Goal: Task Accomplishment & Management: Use online tool/utility

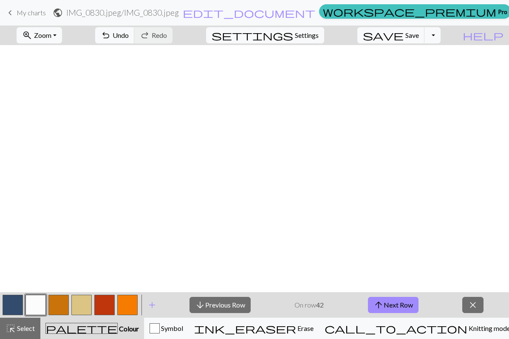
scroll to position [1017, 494]
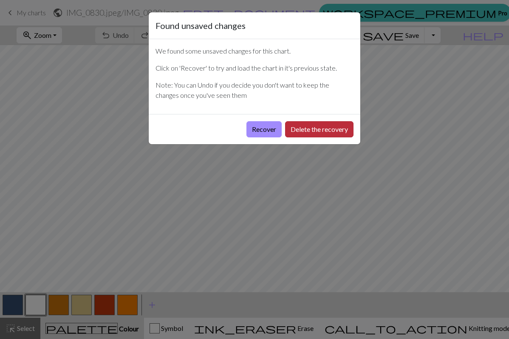
click at [329, 132] on button "Delete the recovery" at bounding box center [319, 129] width 68 height 16
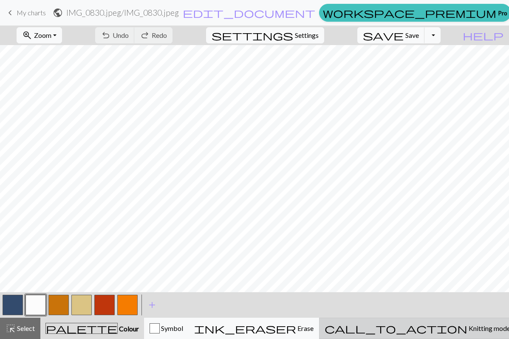
click at [468, 332] on span "Knitting mode" at bounding box center [489, 328] width 43 height 8
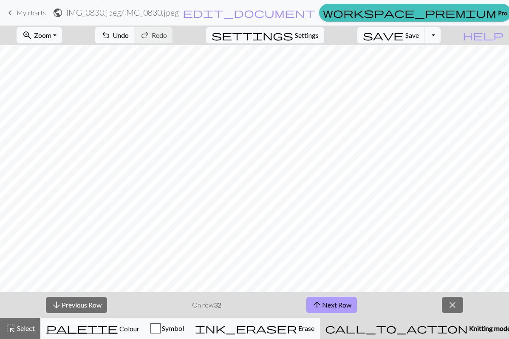
click at [345, 305] on button "arrow_upward Next Row" at bounding box center [332, 305] width 51 height 16
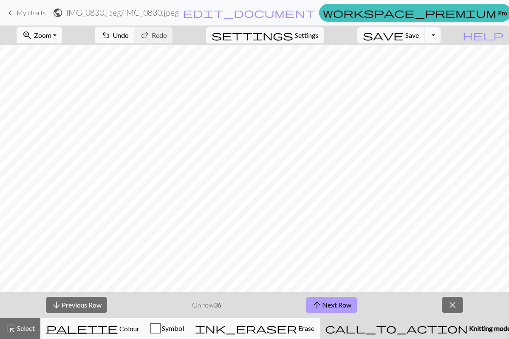
click at [345, 305] on button "arrow_upward Next Row" at bounding box center [332, 305] width 51 height 16
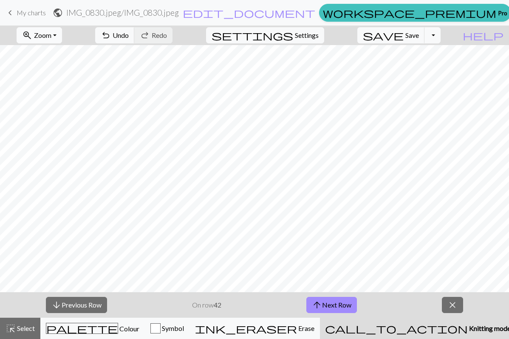
click at [62, 31] on button "zoom_in Zoom Zoom" at bounding box center [39, 35] width 45 height 16
click at [63, 101] on button "50%" at bounding box center [50, 102] width 67 height 14
click at [419, 37] on span "Save" at bounding box center [413, 35] width 14 height 8
click at [418, 37] on button "save Save Save" at bounding box center [392, 35] width 68 height 16
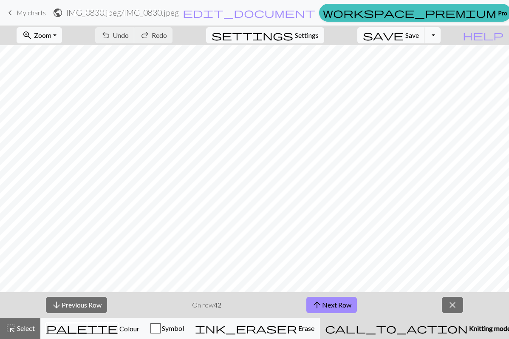
scroll to position [0, 0]
